Goal: Task Accomplishment & Management: Complete application form

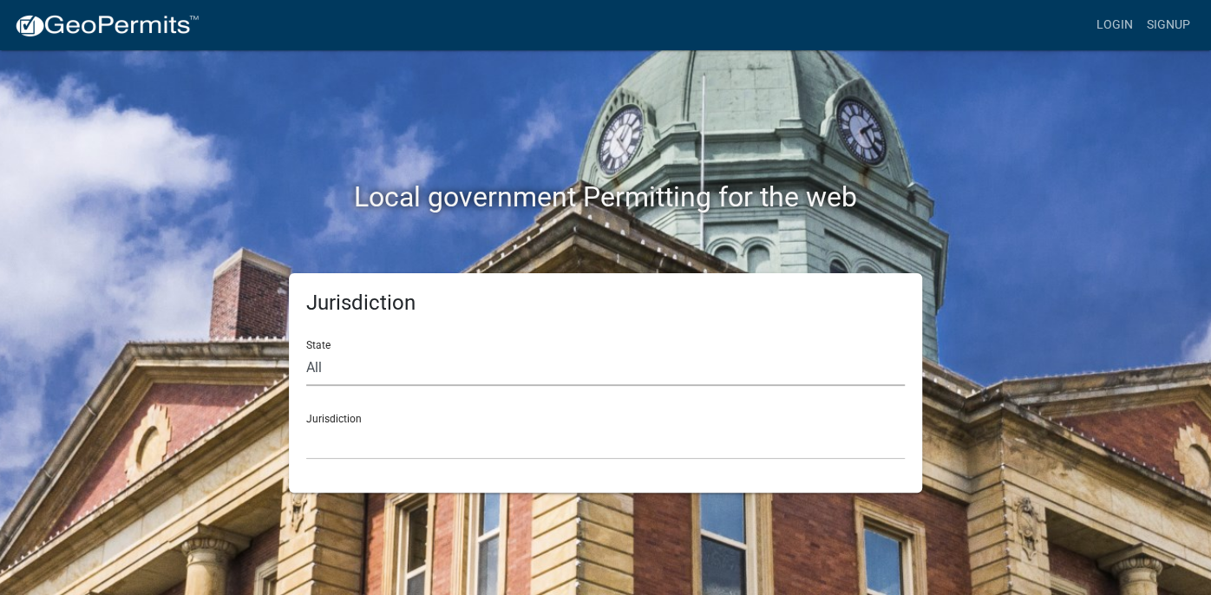
click at [326, 367] on select "All Colorado Georgia Indiana Iowa Kansas Minnesota Ohio South Carolina Wisconsin" at bounding box center [605, 368] width 599 height 36
select select "[US_STATE]"
click at [306, 350] on select "All Colorado Georgia Indiana Iowa Kansas Minnesota Ohio South Carolina Wisconsin" at bounding box center [605, 368] width 599 height 36
click at [337, 446] on select "City of Charlestown, Indiana City of Jeffersonville, Indiana City of Logansport…" at bounding box center [605, 442] width 599 height 36
click at [1108, 27] on link "Login" at bounding box center [1115, 25] width 50 height 33
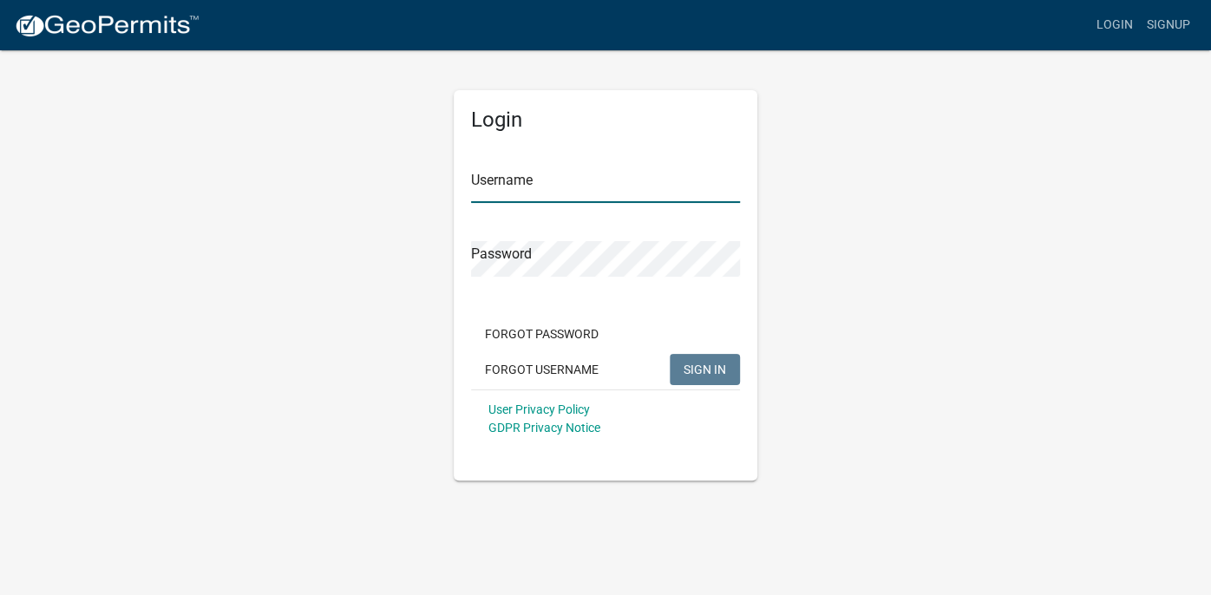
click at [540, 187] on input "Username" at bounding box center [605, 185] width 269 height 36
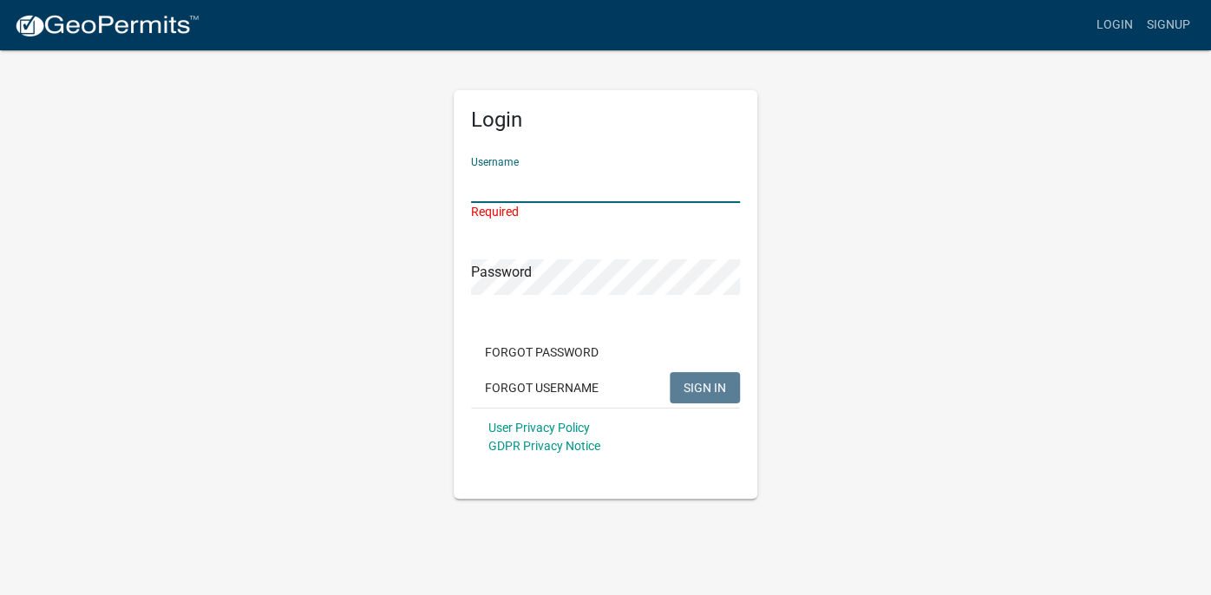
paste input "crisgo8147"
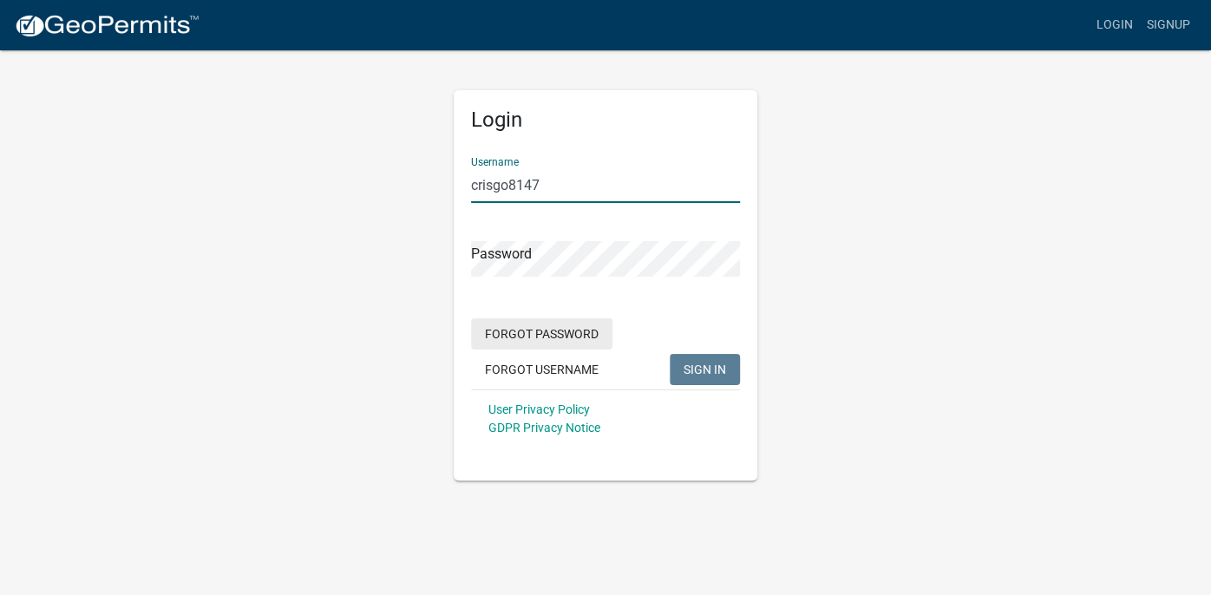
type input "crisgo8147"
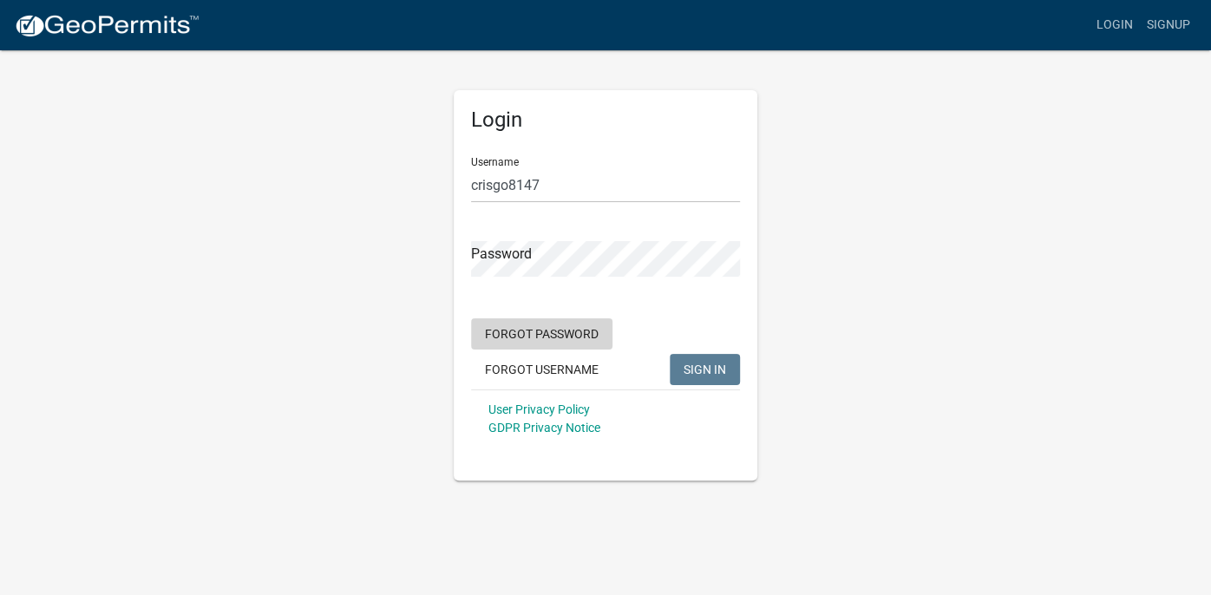
click at [543, 332] on button "Forgot Password" at bounding box center [541, 333] width 141 height 31
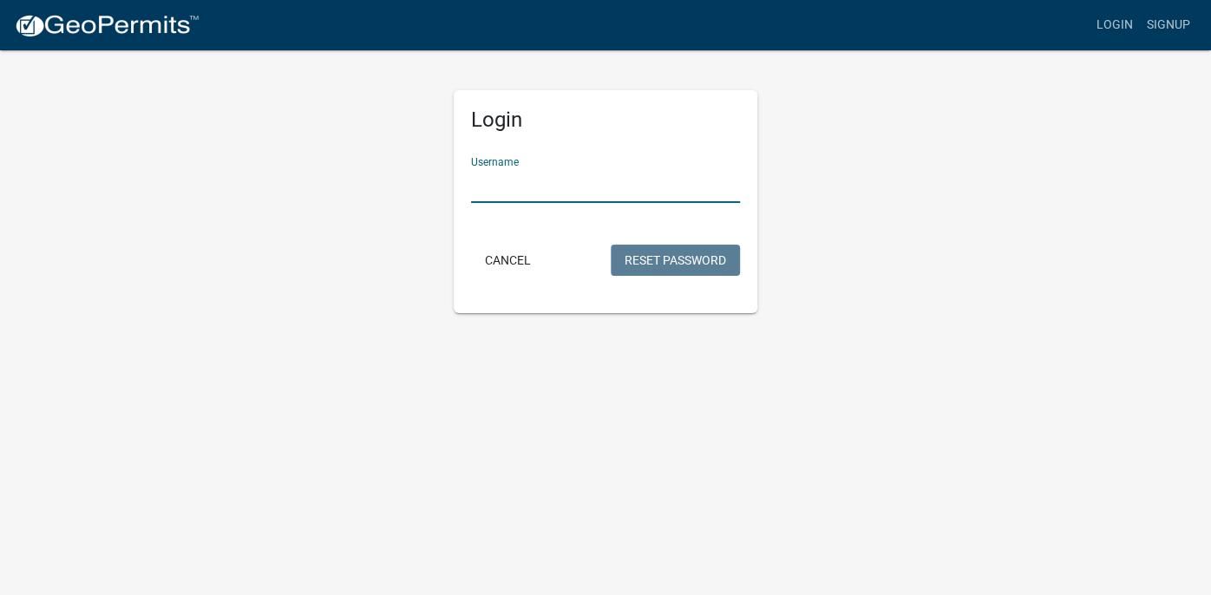
paste input "crisgo8147"
type input "crisgo8147"
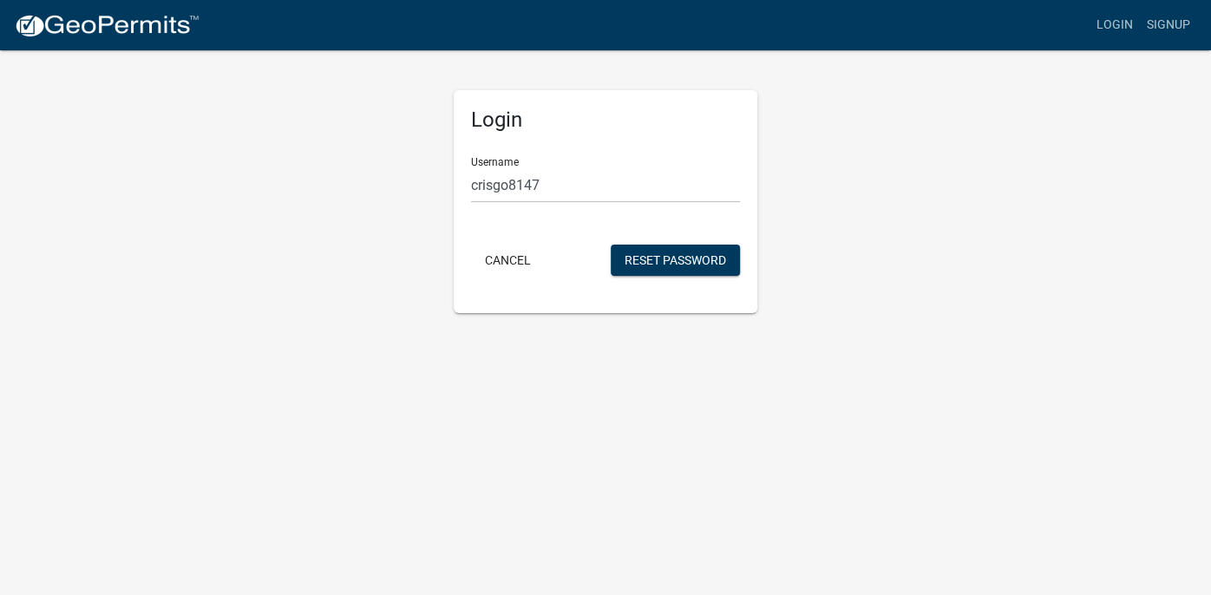
click at [529, 376] on body "Internet Explorer does NOT work with GeoPermits. Get a new browser for more sec…" at bounding box center [605, 297] width 1211 height 595
click at [645, 258] on button "Reset Password" at bounding box center [675, 260] width 129 height 31
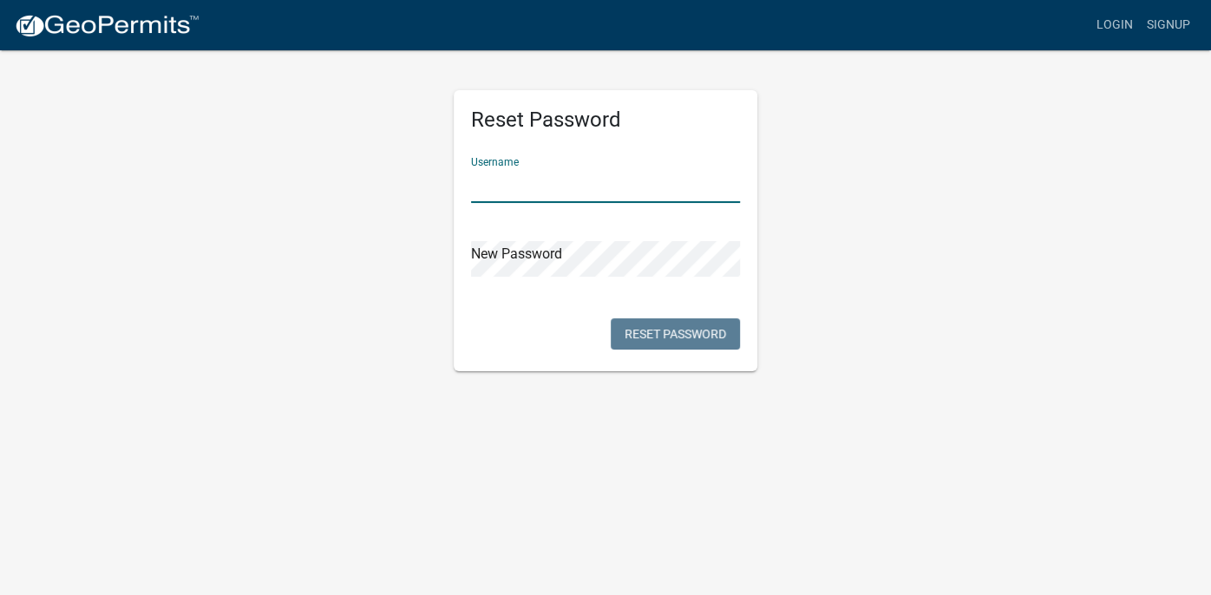
click at [526, 184] on input "text" at bounding box center [605, 185] width 269 height 36
paste input "crisgo8147"
type input "crisgo8147"
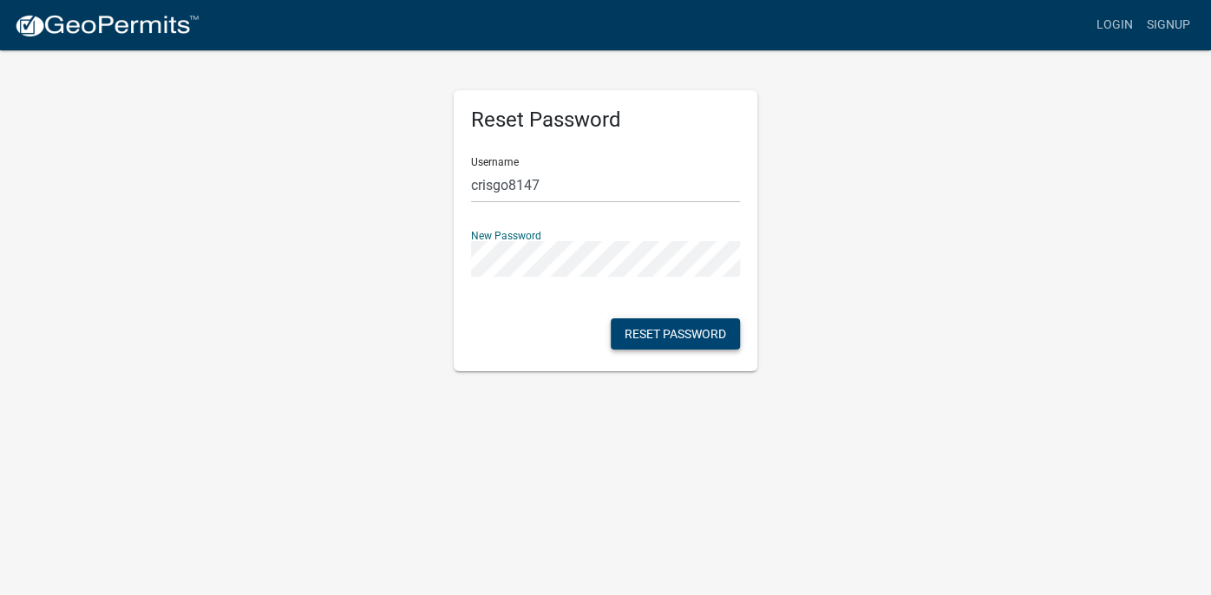
click at [684, 333] on button "Reset Password" at bounding box center [675, 333] width 129 height 31
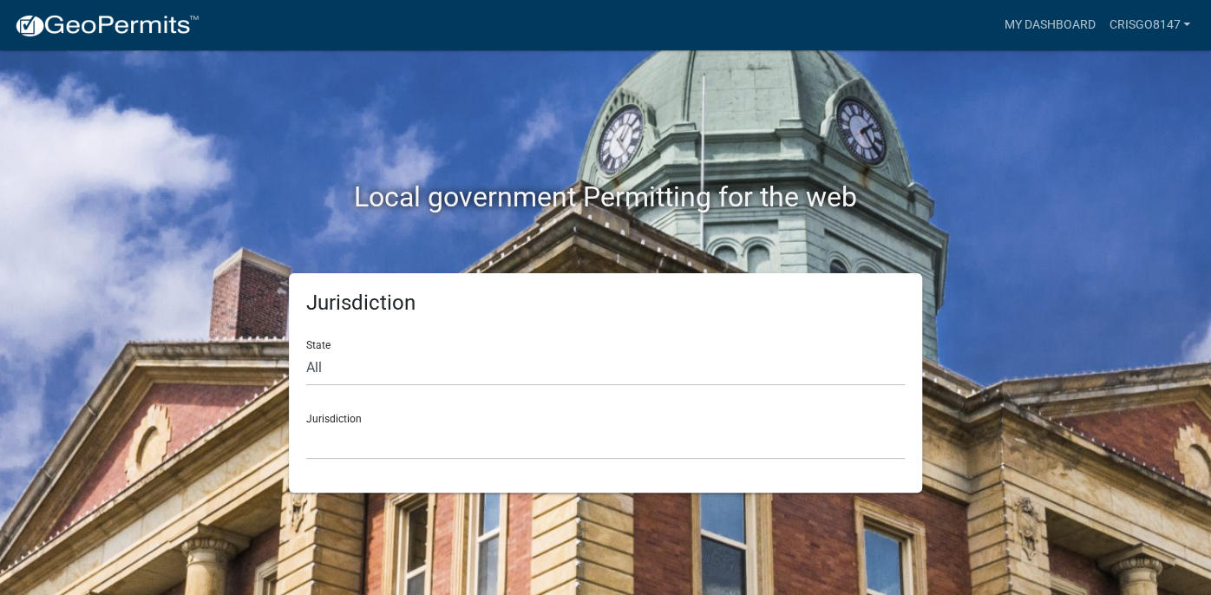
click at [304, 370] on div "Jurisdiction State All [US_STATE] [US_STATE] [US_STATE] [US_STATE] [US_STATE] […" at bounding box center [605, 382] width 633 height 219
click at [311, 369] on select "All [US_STATE] [US_STATE] [US_STATE] [US_STATE] [US_STATE] [US_STATE] [US_STATE…" at bounding box center [605, 368] width 599 height 36
select select "[US_STATE]"
click at [306, 350] on select "All [US_STATE] [US_STATE] [US_STATE] [US_STATE] [US_STATE] [US_STATE] [US_STATE…" at bounding box center [605, 368] width 599 height 36
click at [331, 445] on select "City of [GEOGRAPHIC_DATA], [US_STATE] City of [GEOGRAPHIC_DATA], [US_STATE] Cit…" at bounding box center [605, 442] width 599 height 36
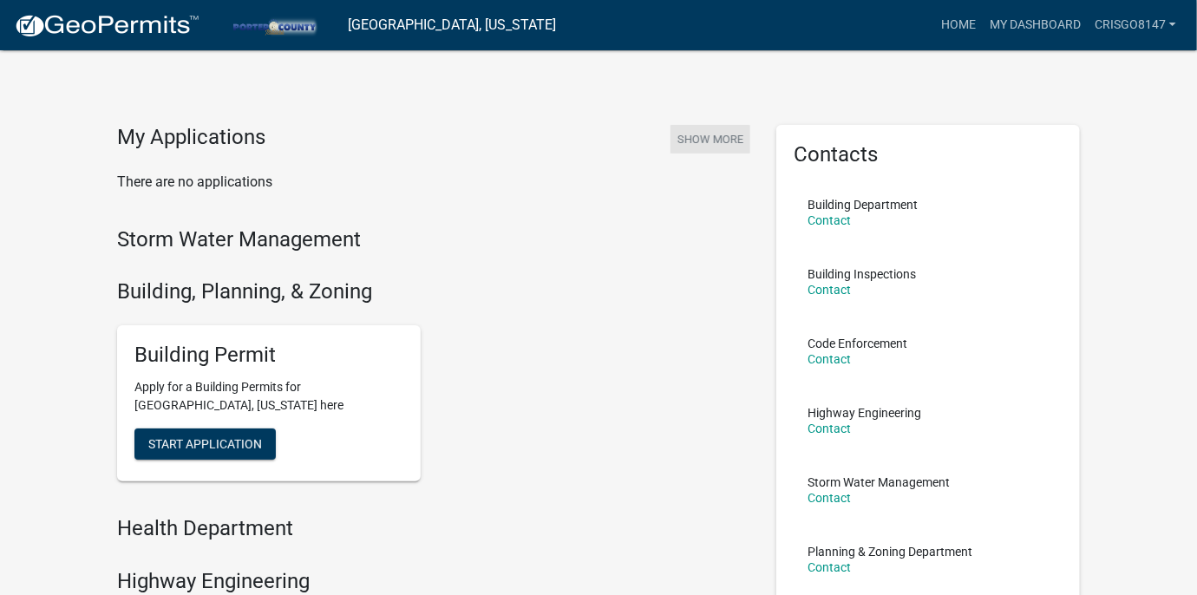
click at [722, 139] on button "Show More" at bounding box center [711, 139] width 80 height 29
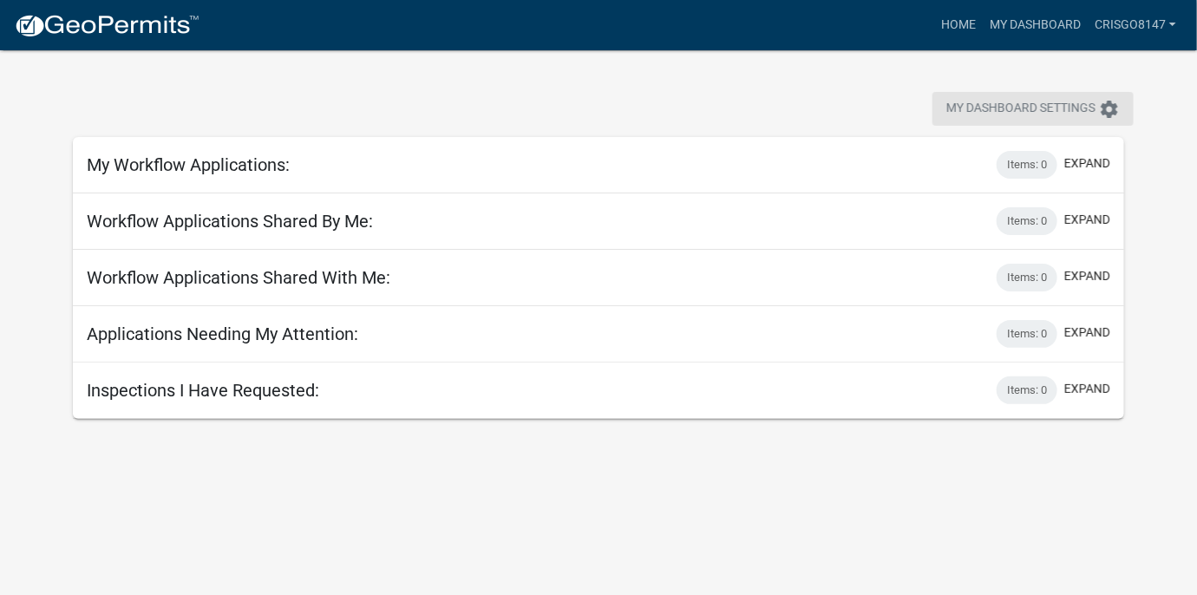
click at [1079, 108] on span "My Dashboard Settings" at bounding box center [1020, 109] width 149 height 21
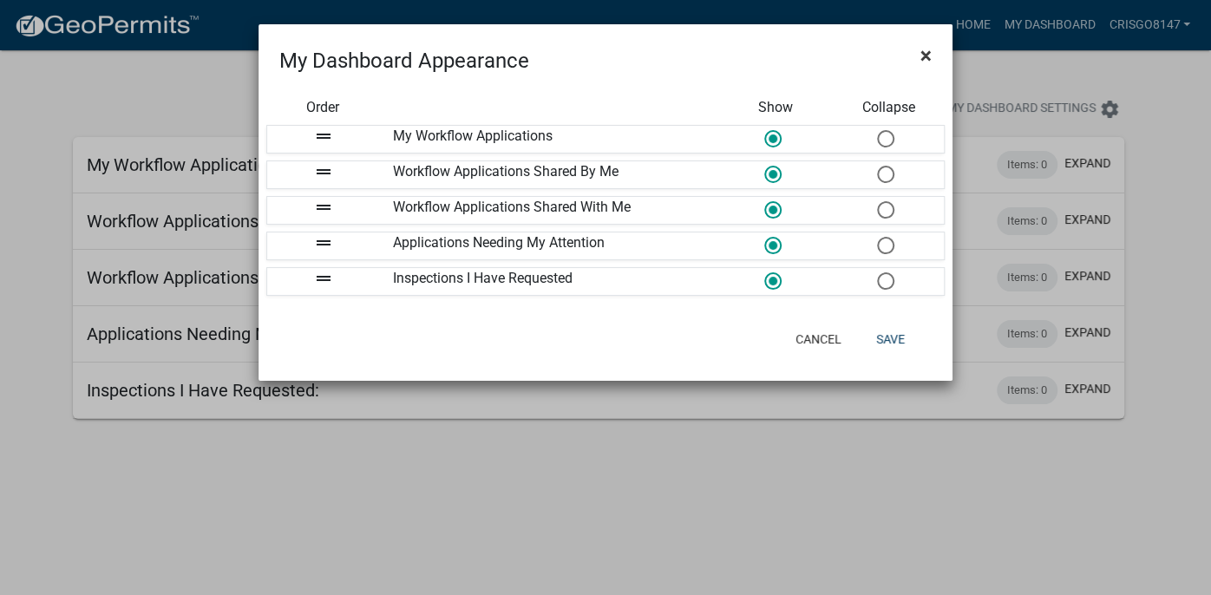
click at [924, 56] on span "×" at bounding box center [925, 55] width 11 height 24
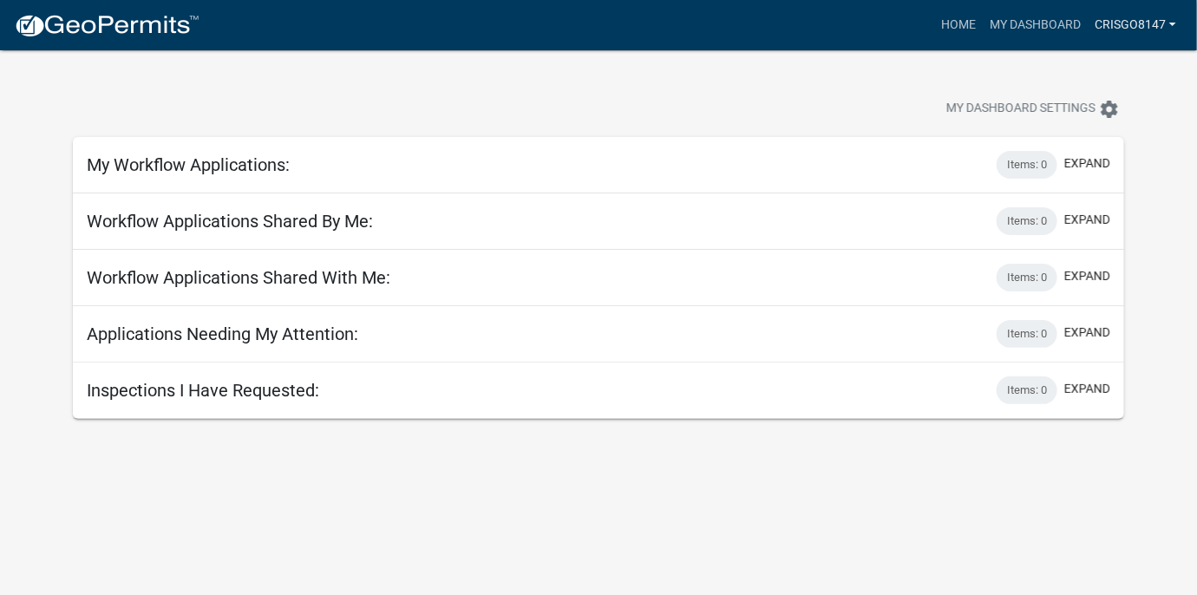
click at [1121, 20] on link "crisgo8147" at bounding box center [1135, 25] width 95 height 33
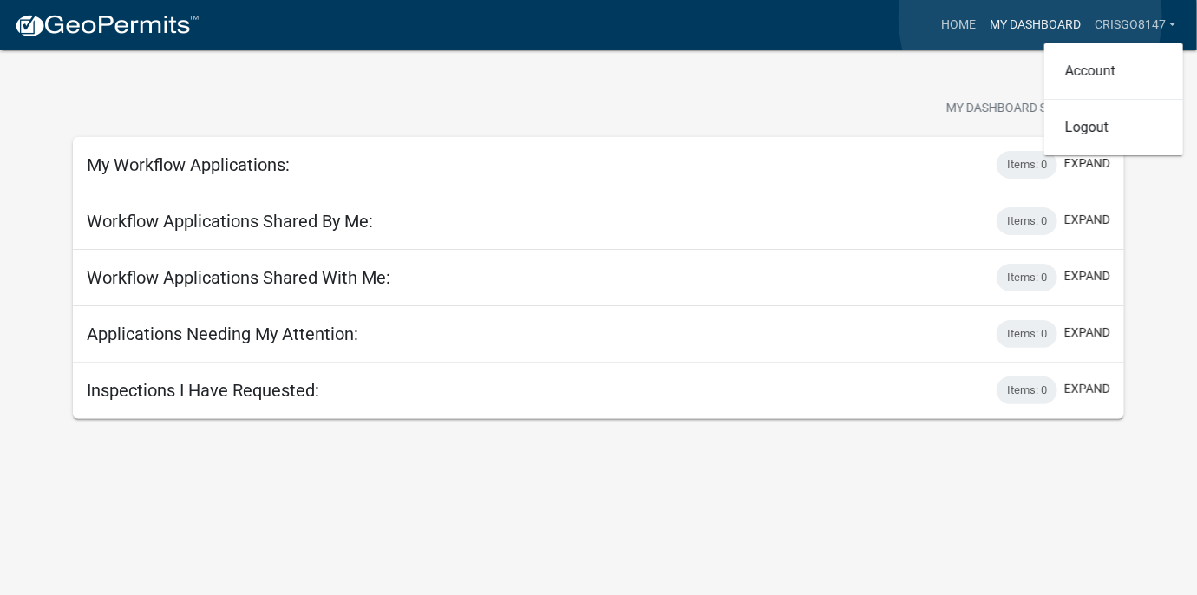
click at [1031, 17] on link "My Dashboard" at bounding box center [1035, 25] width 105 height 33
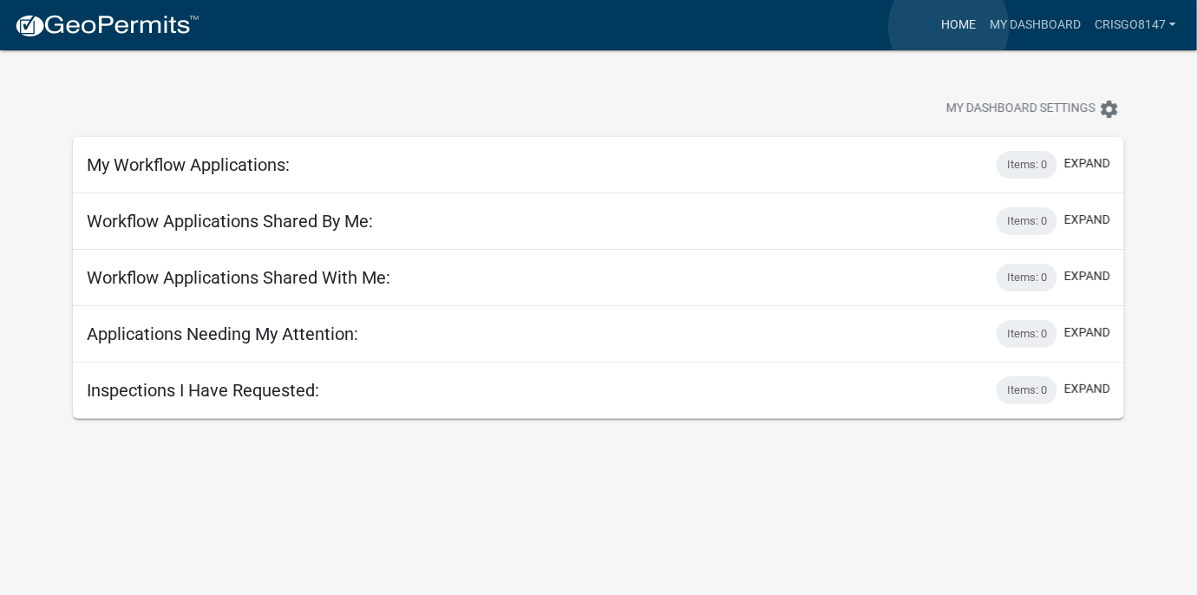
click at [949, 27] on link "Home" at bounding box center [958, 25] width 49 height 33
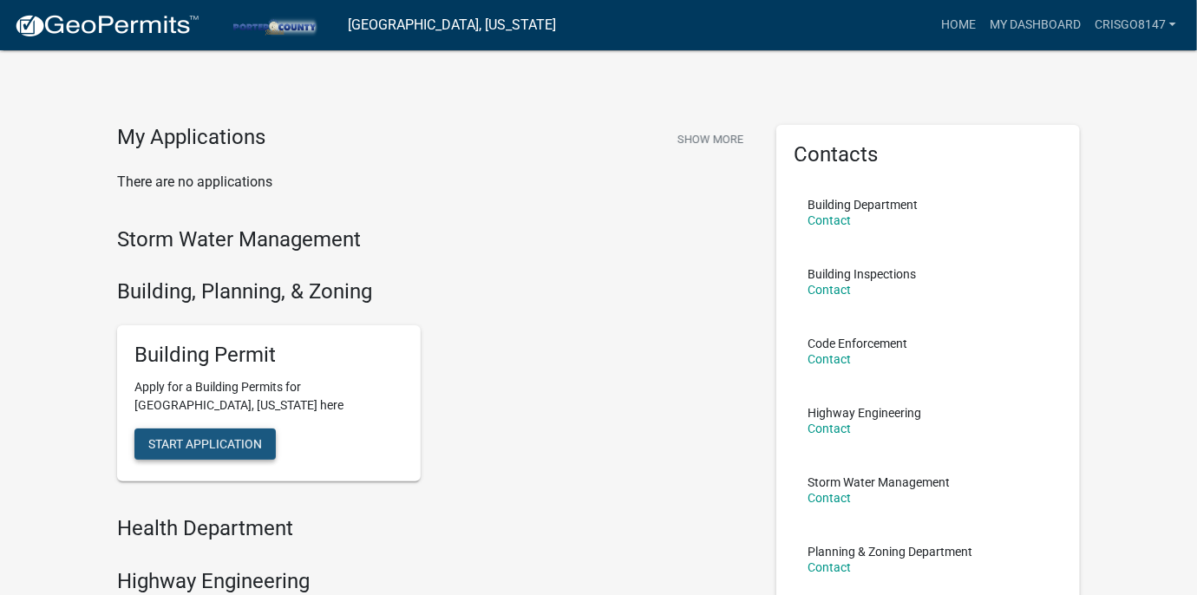
click at [219, 443] on span "Start Application" at bounding box center [205, 443] width 114 height 14
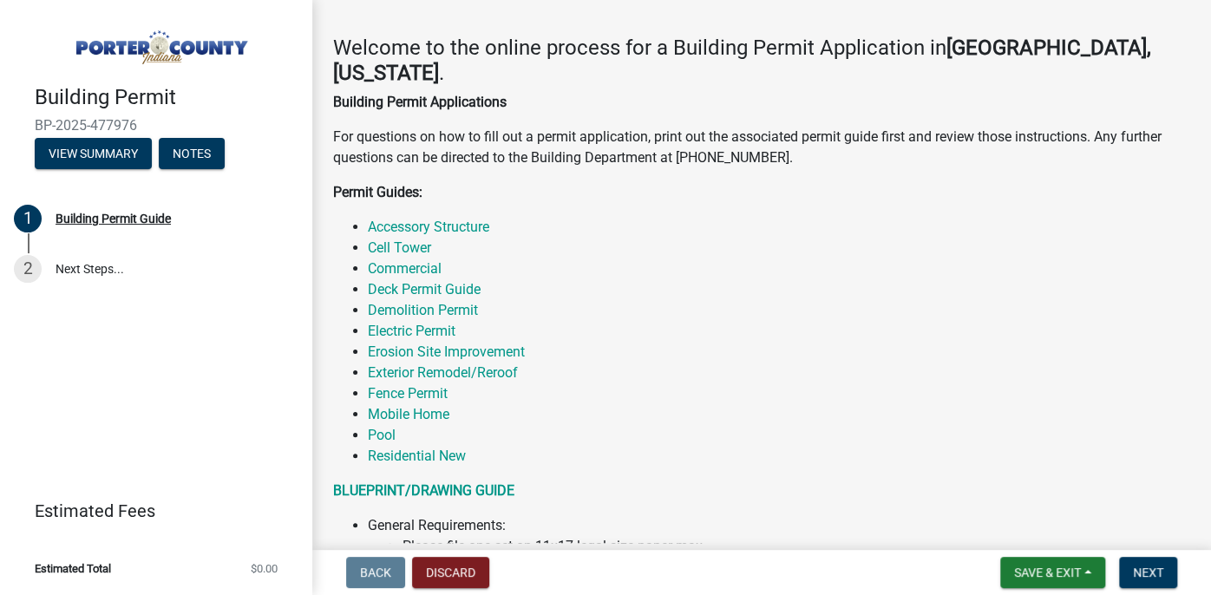
scroll to position [107, 0]
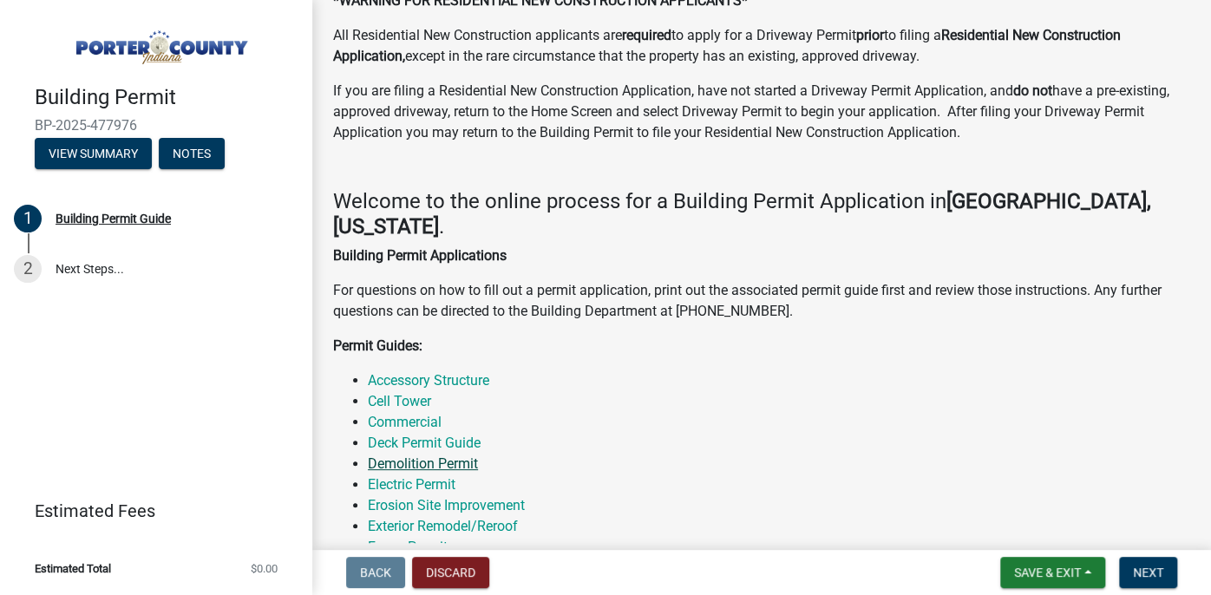
click at [429, 455] on link "Demolition Permit" at bounding box center [423, 463] width 110 height 16
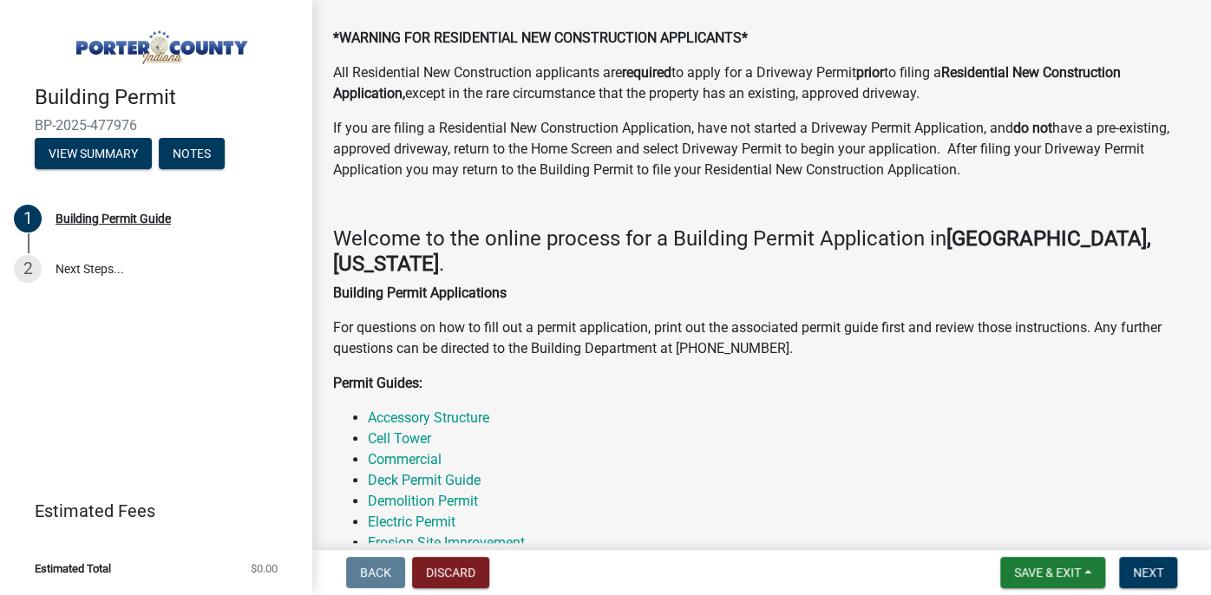
scroll to position [0, 0]
